Goal: Information Seeking & Learning: Learn about a topic

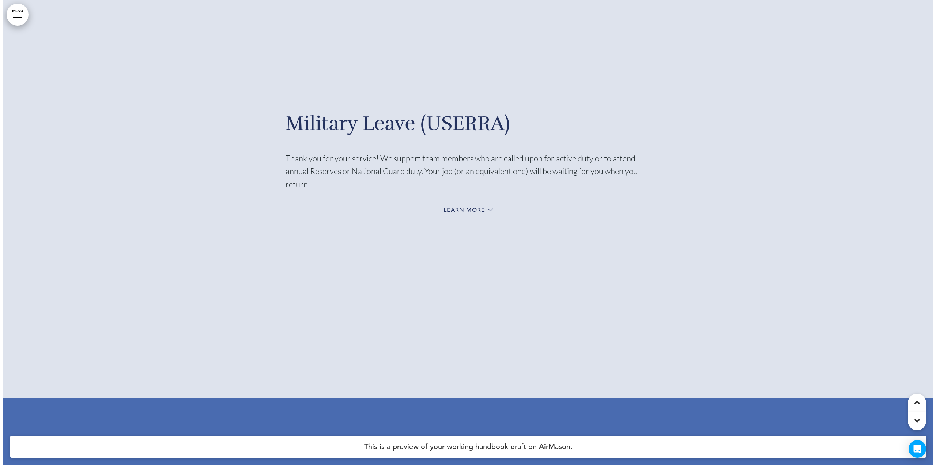
scroll to position [38990, 0]
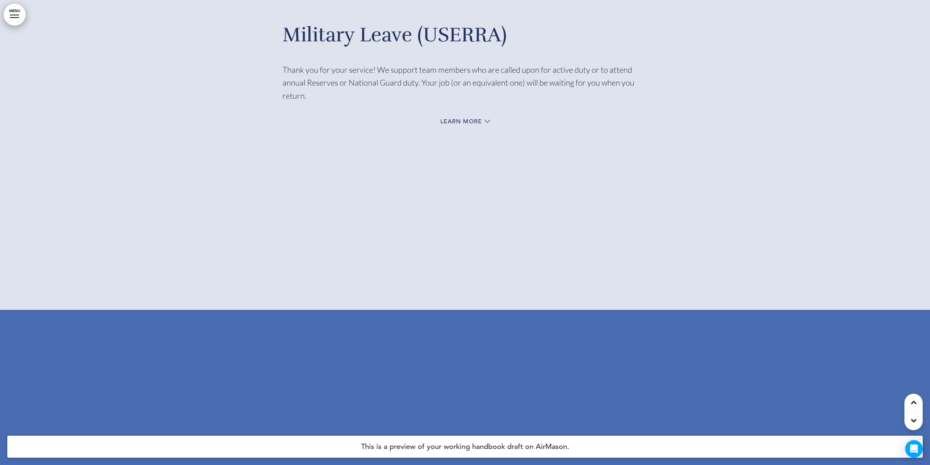
click at [18, 11] on link "MENU" at bounding box center [15, 15] width 22 height 22
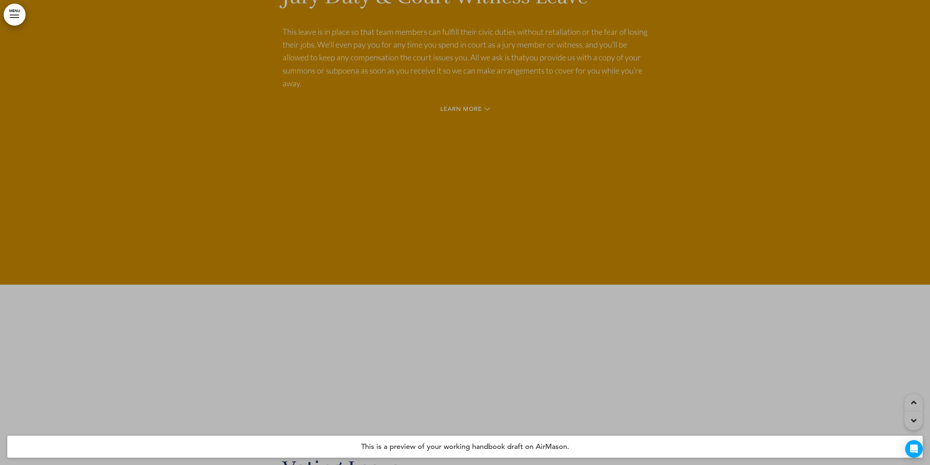
scroll to position [35038, 0]
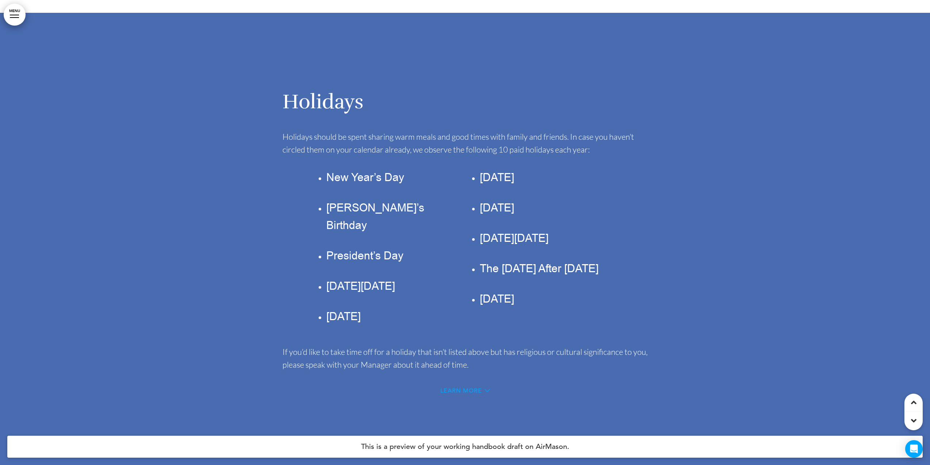
click at [463, 387] on span "Learn more" at bounding box center [461, 390] width 42 height 6
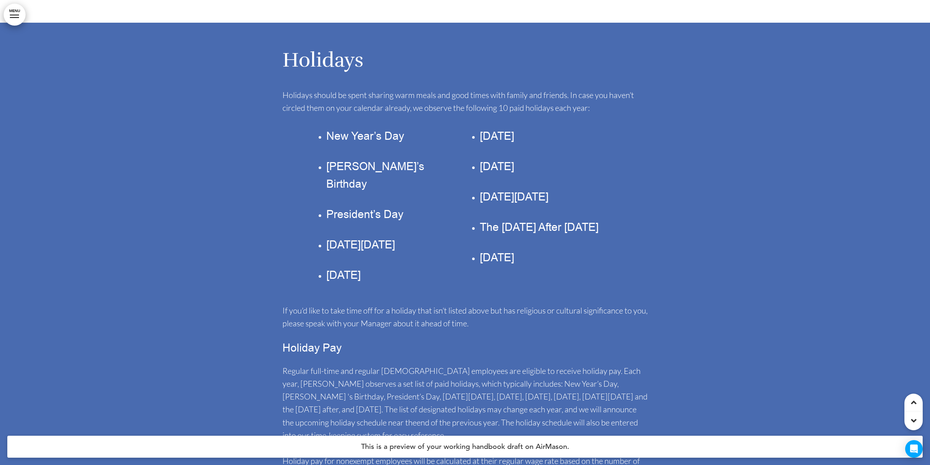
scroll to position [34987, 0]
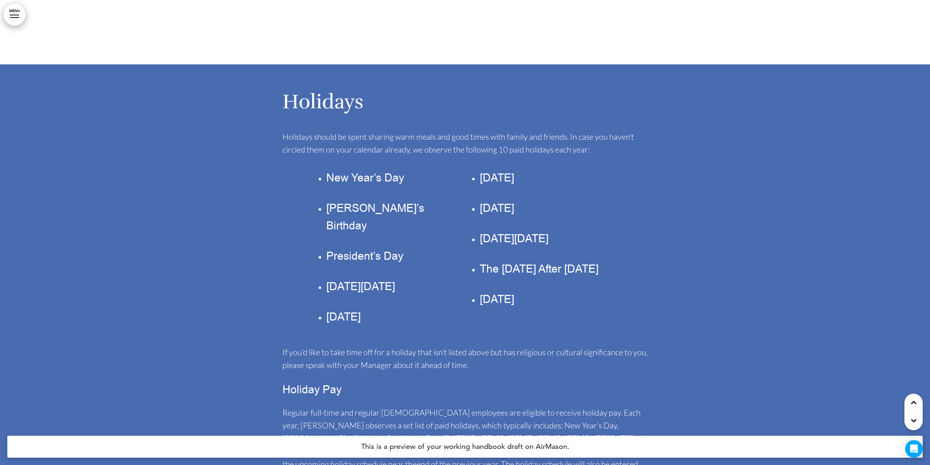
click at [443, 293] on ul "New Year’s Day [PERSON_NAME]’s Birthday President’s Day [DATE][DATE] [DATE]" at bounding box center [386, 247] width 143 height 156
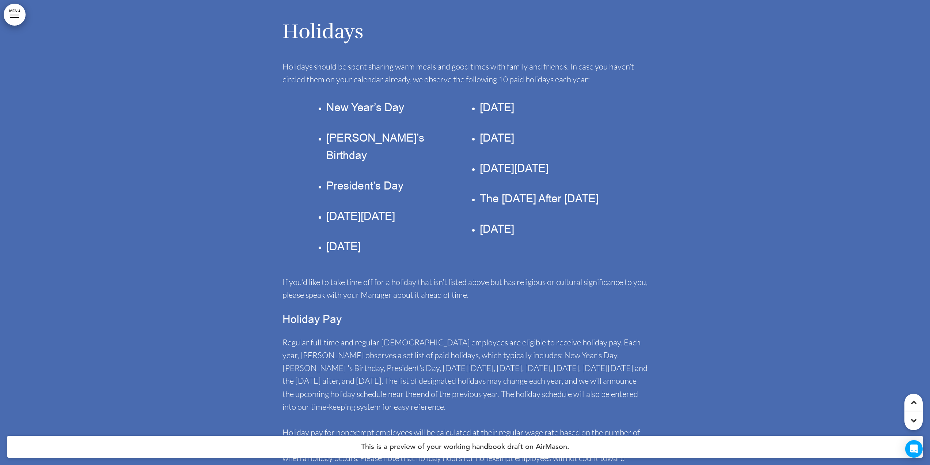
scroll to position [35060, 0]
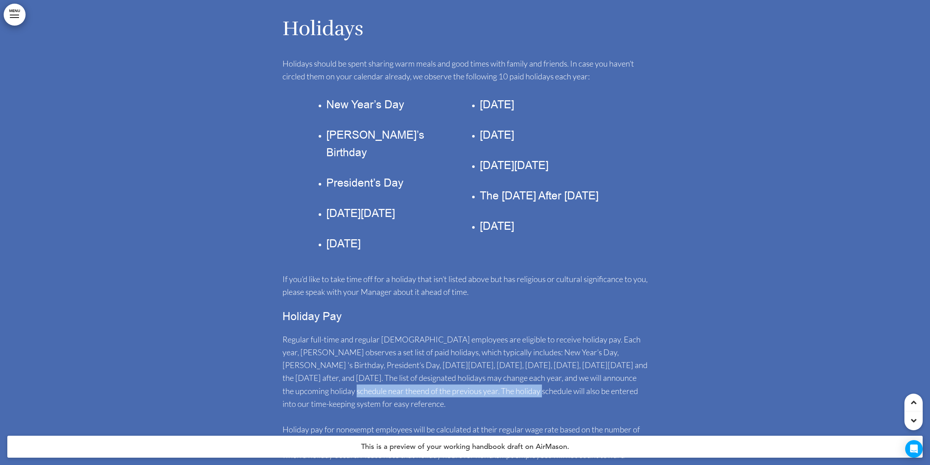
drag, startPoint x: 304, startPoint y: 379, endPoint x: 580, endPoint y: 379, distance: 275.6
click at [580, 379] on span "Regular full-time and regular [DEMOGRAPHIC_DATA] employees are eligible to rece…" at bounding box center [465, 371] width 365 height 74
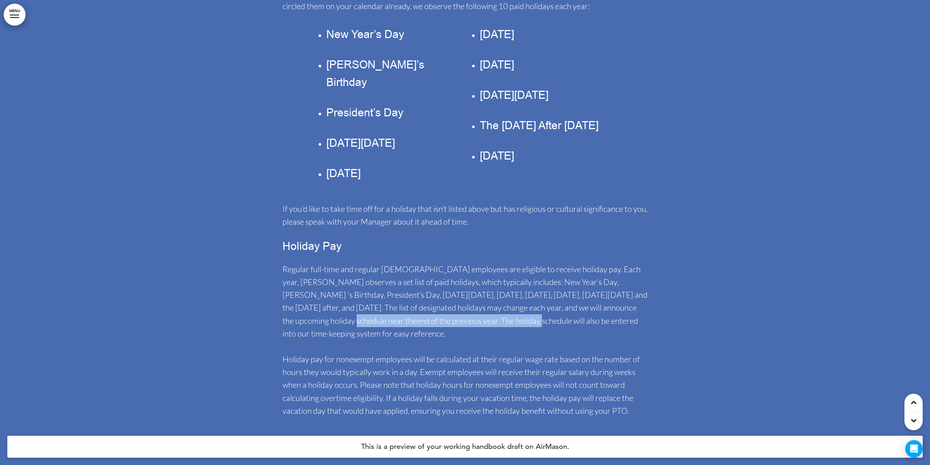
scroll to position [35133, 0]
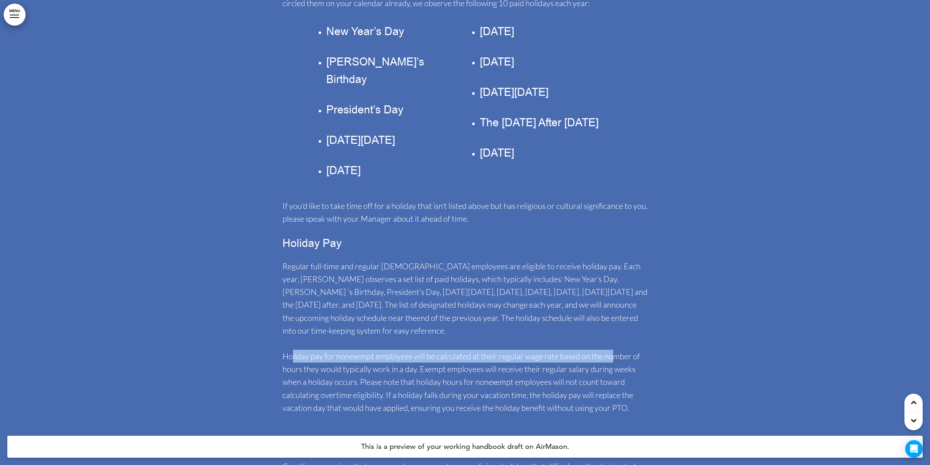
drag, startPoint x: 291, startPoint y: 343, endPoint x: 612, endPoint y: 336, distance: 320.6
click at [612, 349] on p "Holiday pay for nonexempt employees will be calculated at their regular wage ra…" at bounding box center [465, 381] width 365 height 64
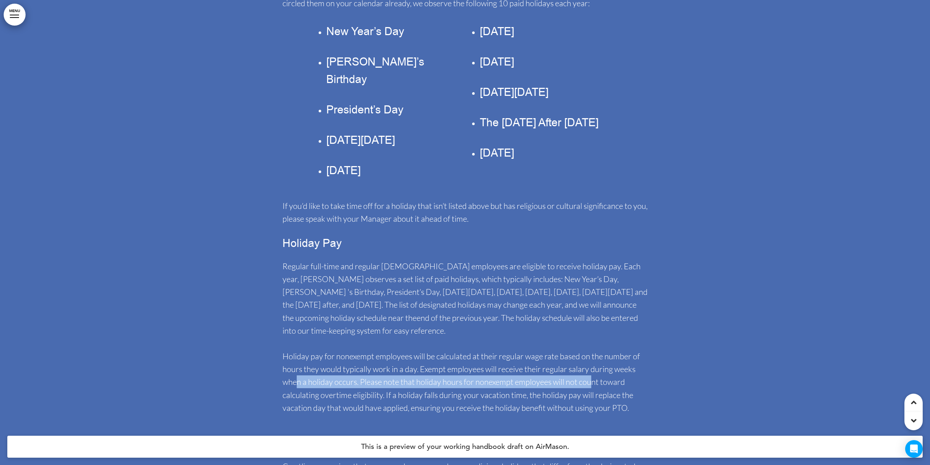
drag, startPoint x: 295, startPoint y: 368, endPoint x: 592, endPoint y: 365, distance: 296.4
click at [592, 365] on span "Holiday pay for nonexempt employees will be calculated at their regular wage ra…" at bounding box center [461, 381] width 357 height 61
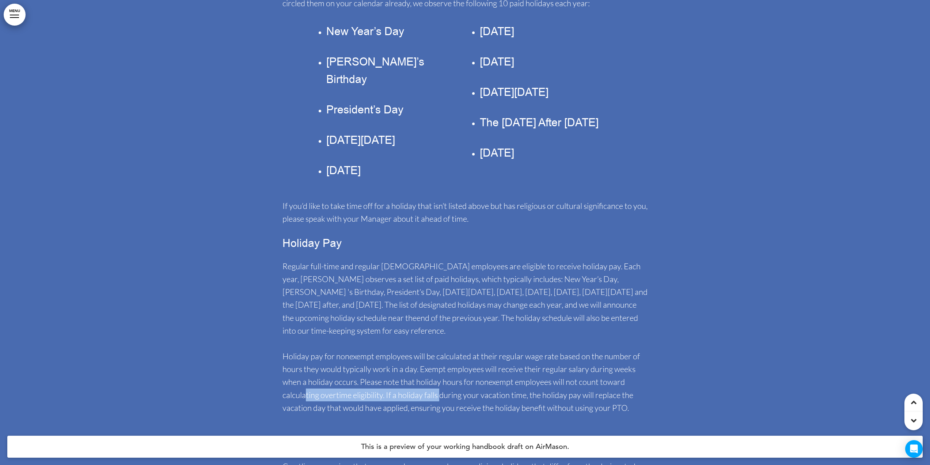
drag, startPoint x: 307, startPoint y: 380, endPoint x: 440, endPoint y: 381, distance: 133.8
click at [440, 381] on span "Holiday pay for nonexempt employees will be calculated at their regular wage ra…" at bounding box center [461, 381] width 357 height 61
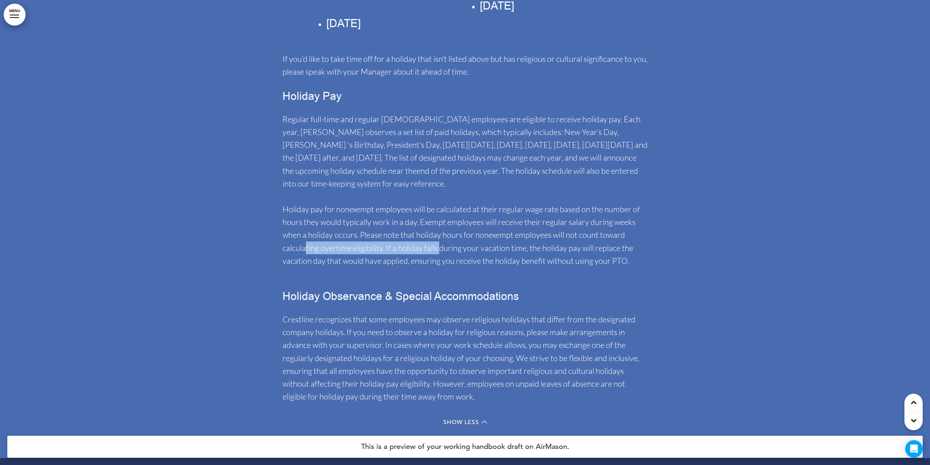
scroll to position [35316, 0]
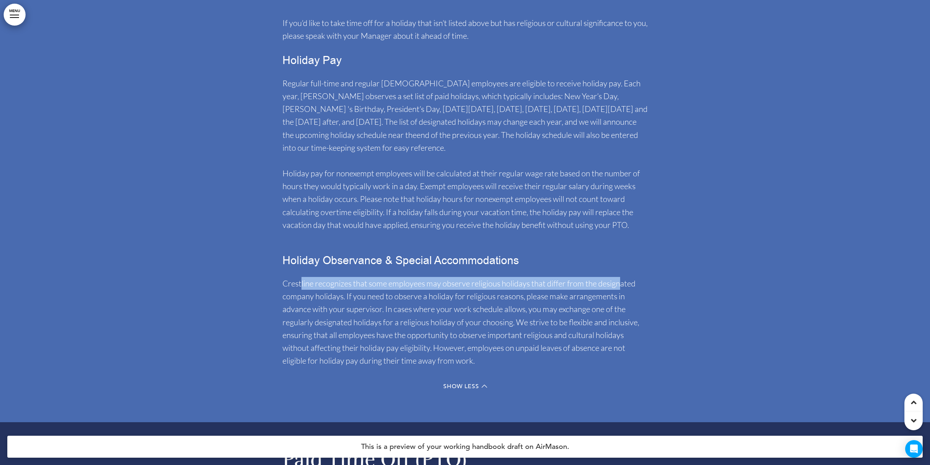
drag, startPoint x: 300, startPoint y: 268, endPoint x: 621, endPoint y: 265, distance: 320.9
click at [621, 278] on span "Crestline recognizes that some employees may observe religious holidays that di…" at bounding box center [461, 321] width 357 height 87
click at [332, 283] on span "Crestline recognizes that some employees may observe religious holidays that di…" at bounding box center [461, 321] width 357 height 87
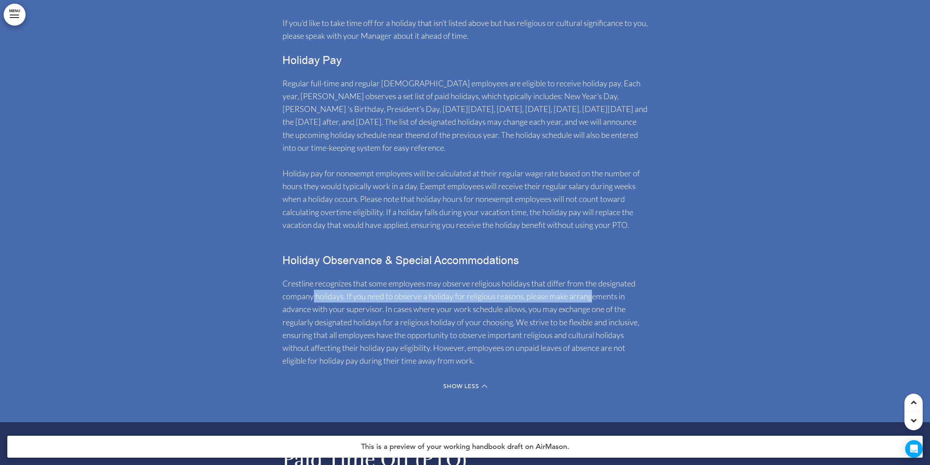
drag, startPoint x: 313, startPoint y: 285, endPoint x: 593, endPoint y: 285, distance: 280.7
click at [593, 285] on span "Crestline recognizes that some employees may observe religious holidays that di…" at bounding box center [461, 321] width 357 height 87
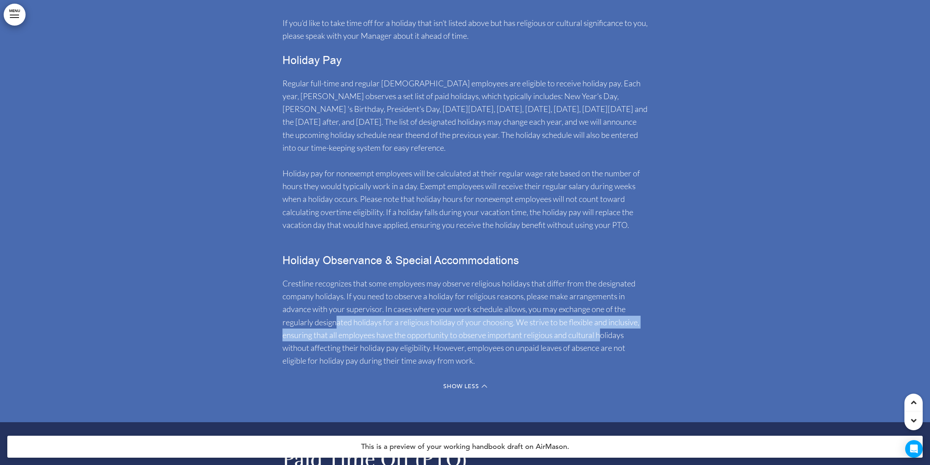
drag, startPoint x: 337, startPoint y: 313, endPoint x: 598, endPoint y: 317, distance: 260.6
click at [598, 317] on span "Crestline recognizes that some employees may observe religious holidays that di…" at bounding box center [461, 321] width 357 height 87
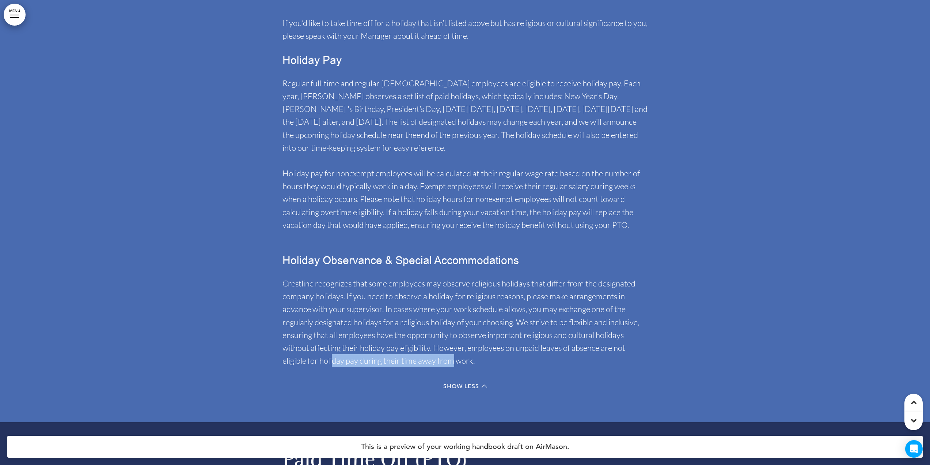
drag, startPoint x: 332, startPoint y: 346, endPoint x: 453, endPoint y: 347, distance: 121.0
click at [453, 347] on span "Crestline recognizes that some employees may observe religious holidays that di…" at bounding box center [461, 321] width 357 height 87
click at [463, 348] on span "Crestline recognizes that some employees may observe religious holidays that di…" at bounding box center [461, 321] width 357 height 87
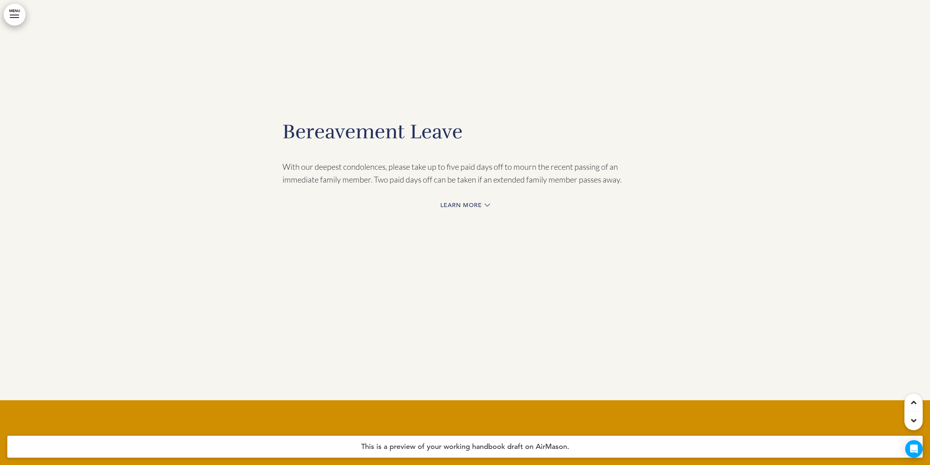
click at [471, 198] on div "Learn more" at bounding box center [465, 205] width 365 height 15
click at [471, 202] on span "Learn more" at bounding box center [461, 205] width 42 height 6
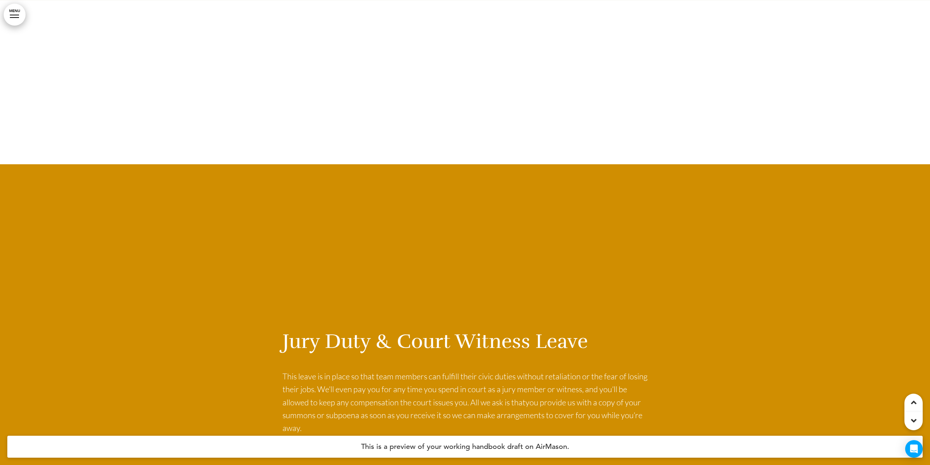
scroll to position [38090, 0]
